Goal: Information Seeking & Learning: Check status

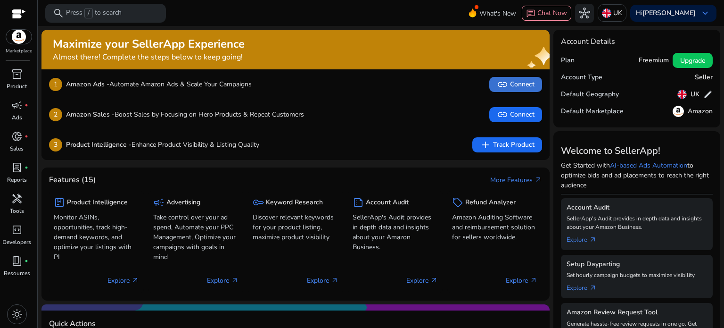
click at [507, 83] on span "link Connect" at bounding box center [516, 84] width 38 height 11
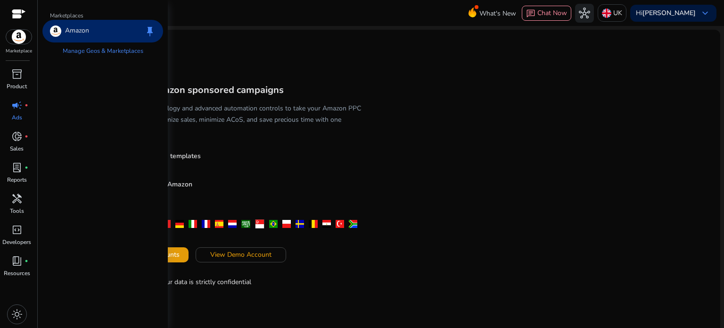
click at [16, 38] on img at bounding box center [18, 37] width 25 height 14
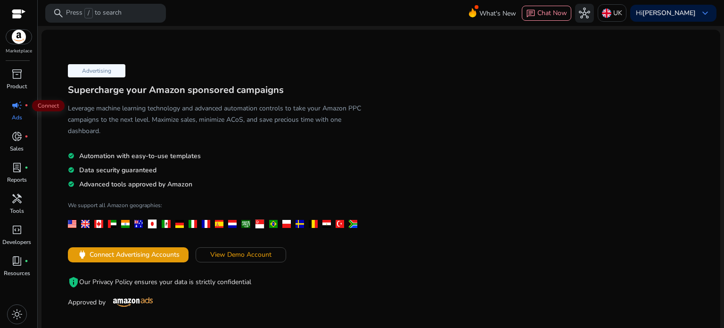
click at [14, 109] on span "campaign" at bounding box center [16, 104] width 11 height 11
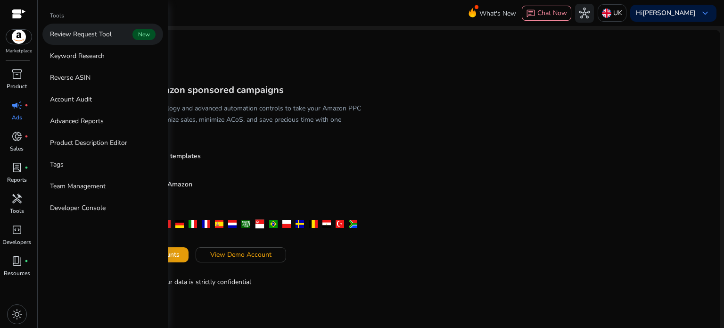
click at [81, 32] on p "Review Request Tool" at bounding box center [81, 34] width 62 height 10
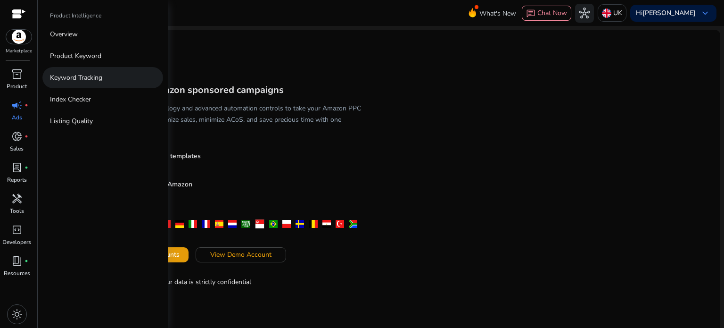
click at [75, 79] on p "Keyword Tracking" at bounding box center [76, 78] width 52 height 10
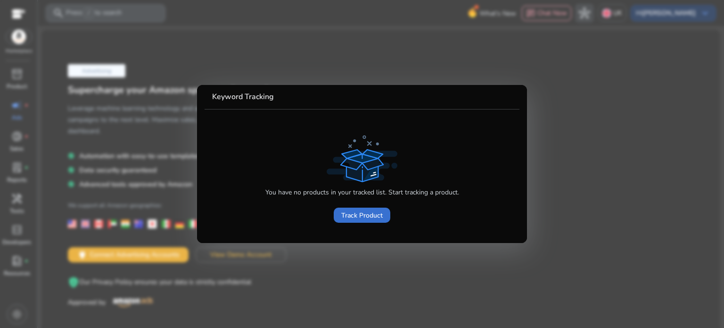
click at [362, 212] on span "Track Product" at bounding box center [361, 215] width 41 height 10
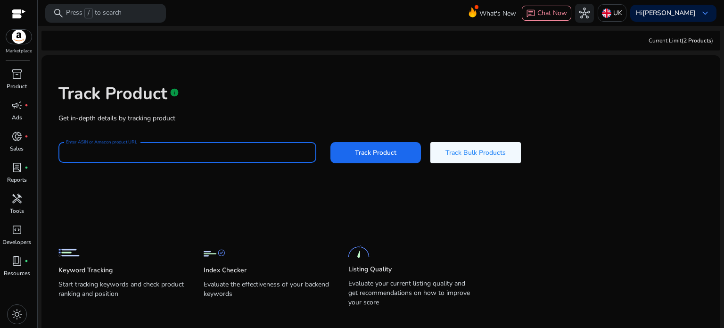
click at [199, 118] on div "Track Product info Get in-depth details by tracking product Enter ASIN or Amazo…" at bounding box center [381, 122] width 664 height 119
paste input "**********"
type input "**********"
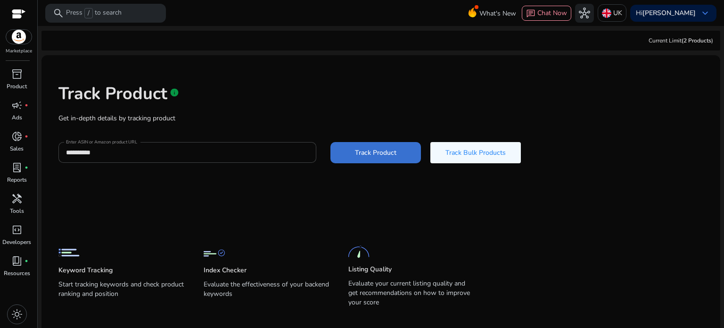
click at [377, 154] on span "Track Product" at bounding box center [375, 153] width 41 height 10
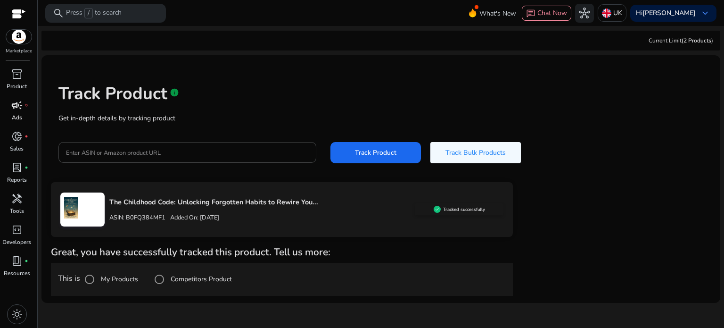
click at [14, 113] on link "campaign fiber_manual_record Ads" at bounding box center [16, 113] width 33 height 31
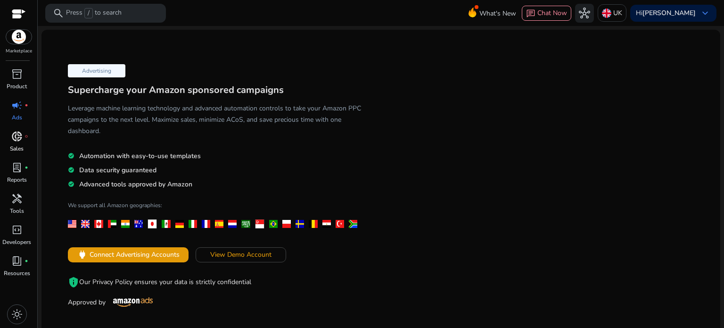
click at [15, 131] on span "donut_small" at bounding box center [16, 136] width 11 height 11
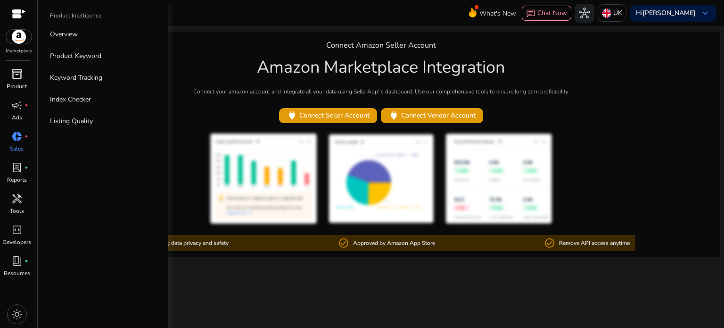
click at [13, 80] on span "inventory_2" at bounding box center [16, 73] width 11 height 11
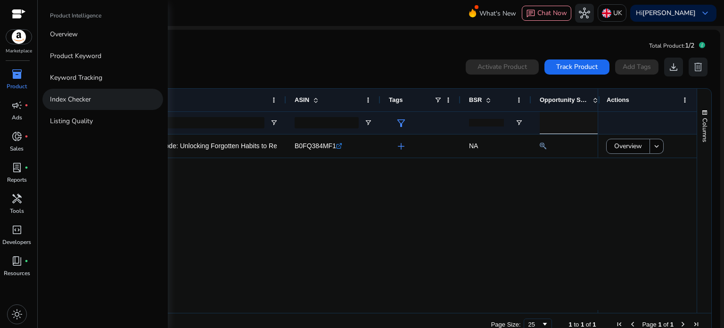
click at [83, 100] on p "Index Checker" at bounding box center [70, 99] width 41 height 10
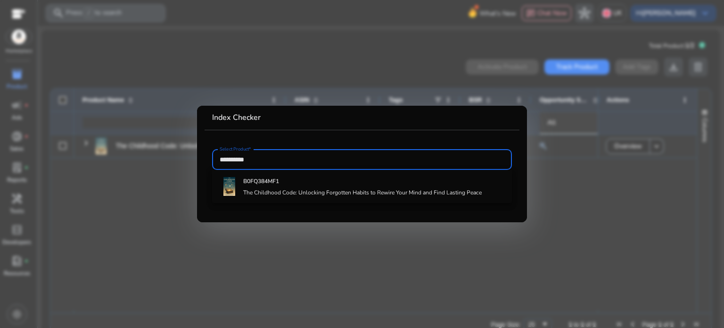
type input "**********"
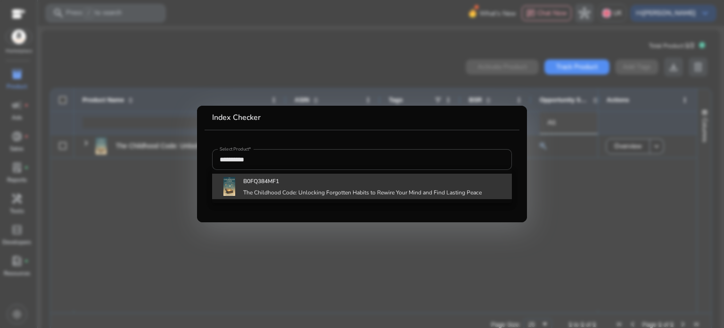
click at [279, 183] on b "B0FQ384MF1" at bounding box center [261, 181] width 36 height 8
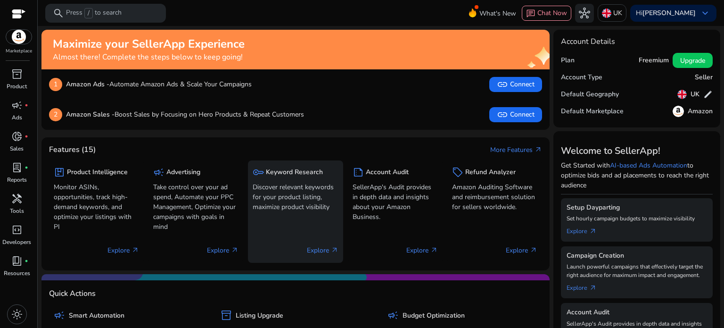
click at [293, 173] on h5 "Keyword Research" at bounding box center [294, 172] width 57 height 8
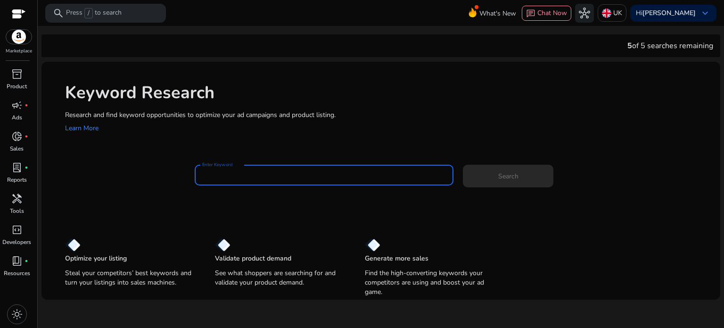
click at [259, 170] on input "Enter Keyword" at bounding box center [324, 175] width 244 height 10
paste input "**********"
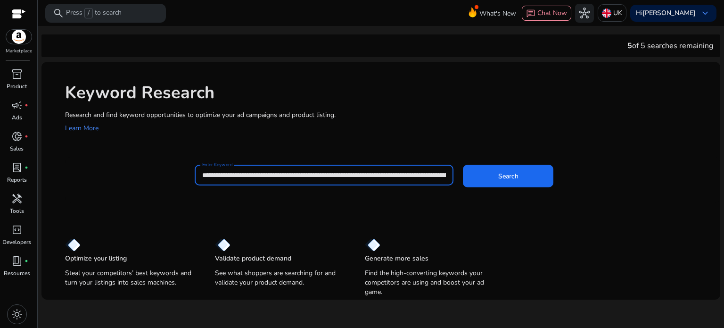
scroll to position [0, 332]
type input "**********"
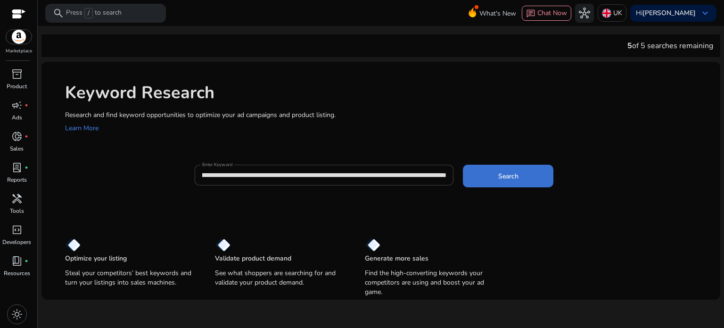
scroll to position [0, 0]
click at [520, 177] on span at bounding box center [508, 175] width 90 height 23
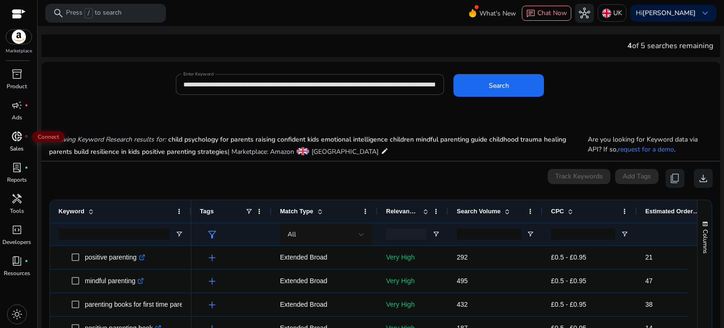
click at [8, 137] on div "donut_small fiber_manual_record" at bounding box center [17, 136] width 26 height 15
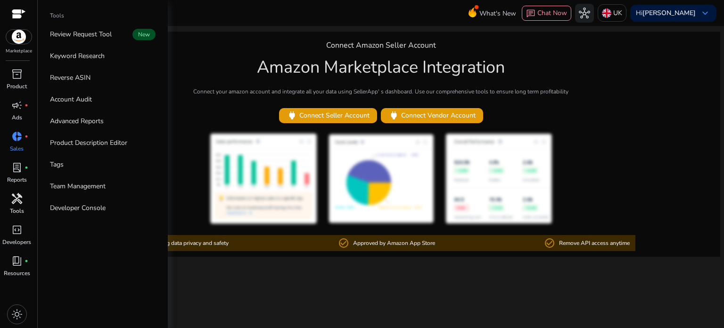
click at [18, 204] on span "handyman" at bounding box center [16, 198] width 11 height 11
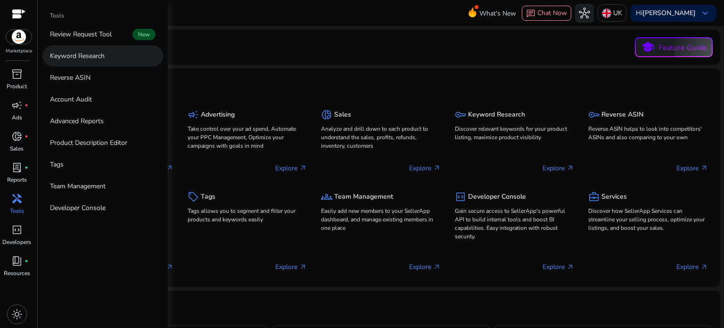
click at [76, 58] on p "Keyword Research" at bounding box center [77, 56] width 55 height 10
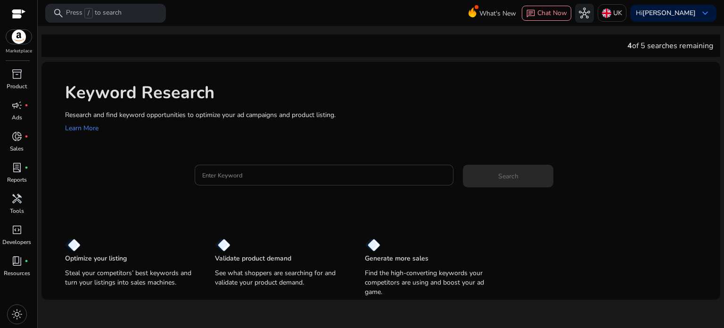
click at [212, 176] on input "Enter Keyword" at bounding box center [324, 175] width 244 height 10
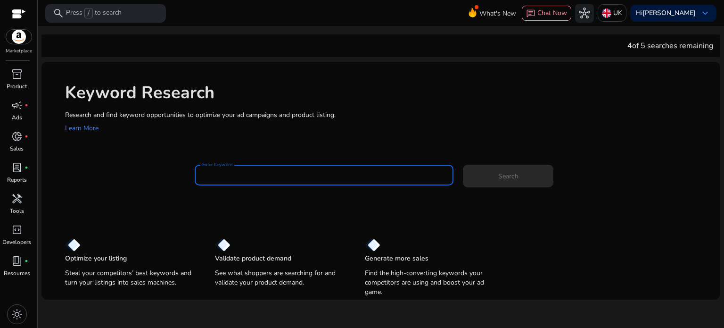
paste input "**********"
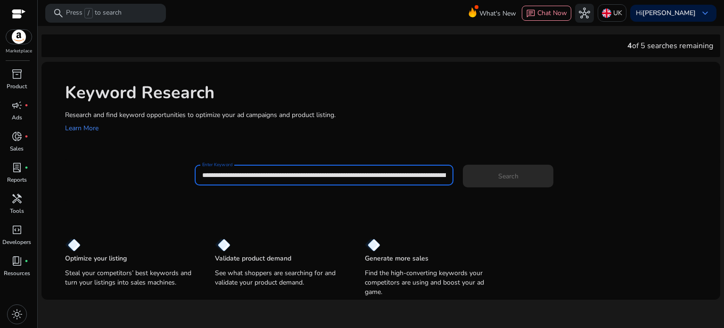
scroll to position [0, 332]
type input "**********"
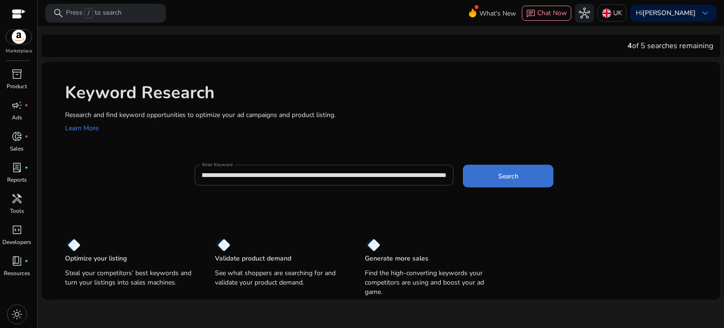
scroll to position [0, 0]
click at [485, 172] on span at bounding box center [508, 175] width 90 height 23
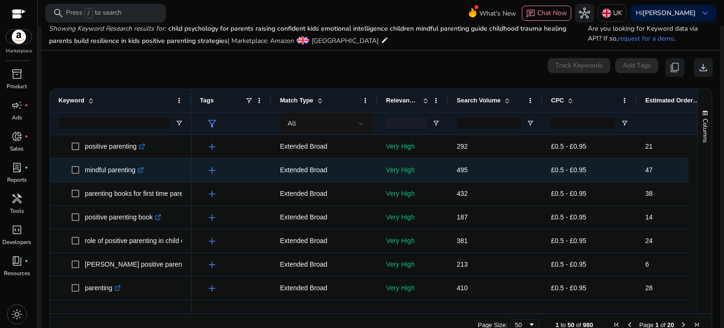
scroll to position [112, 0]
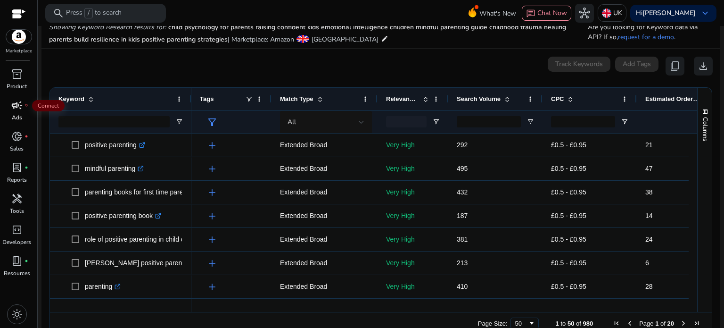
click at [18, 105] on span "campaign" at bounding box center [16, 104] width 11 height 11
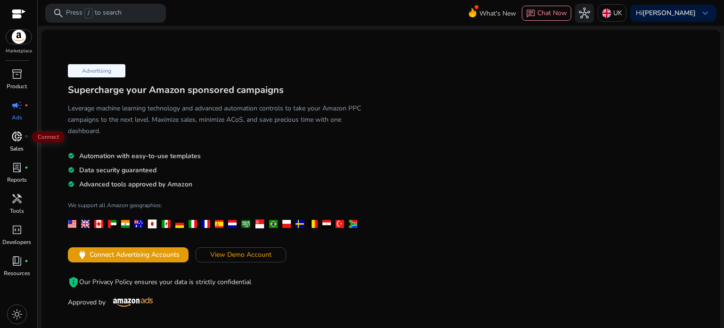
click at [17, 137] on span "donut_small" at bounding box center [16, 136] width 11 height 11
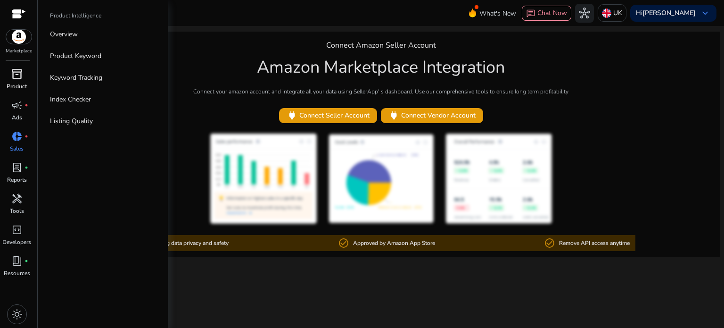
click at [19, 69] on span "inventory_2" at bounding box center [16, 73] width 11 height 11
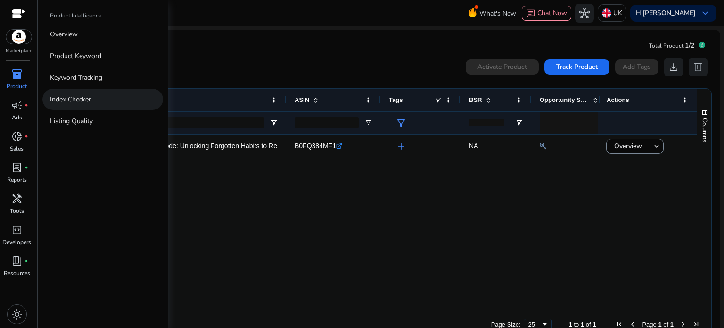
click at [63, 99] on p "Index Checker" at bounding box center [70, 99] width 41 height 10
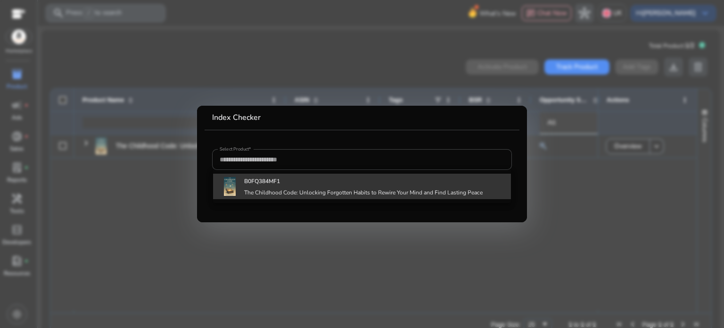
click at [295, 190] on h4 "The Childhood Code: Unlocking Forgotten Habits to Rewire Your Mind and Find Las…" at bounding box center [363, 192] width 238 height 8
type input "**********"
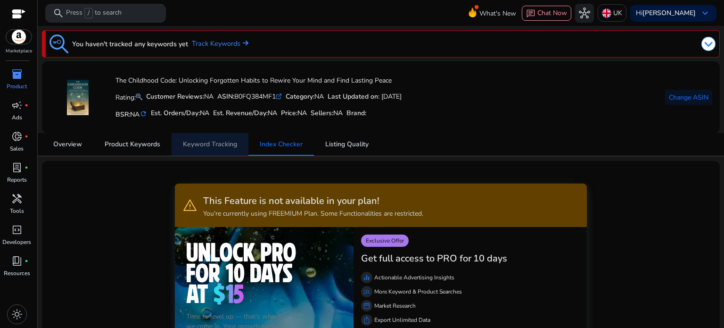
click at [204, 135] on span "Keyword Tracking" at bounding box center [210, 144] width 54 height 23
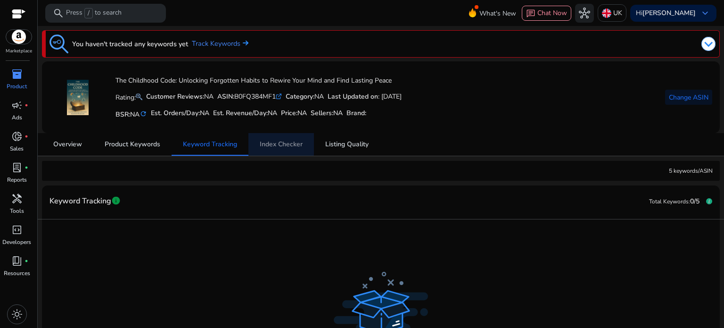
click at [268, 143] on span "Index Checker" at bounding box center [281, 144] width 43 height 7
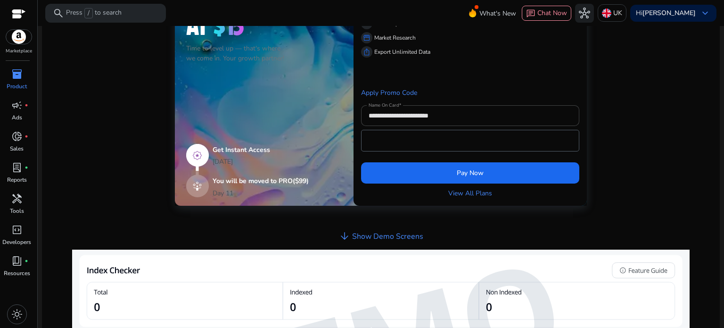
scroll to position [185, 0]
